Goal: Task Accomplishment & Management: Manage account settings

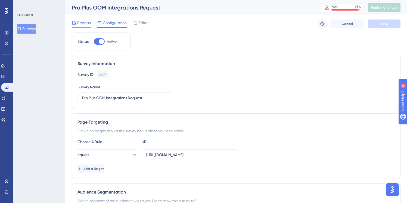
click at [82, 23] on span "Reports" at bounding box center [84, 23] width 14 height 7
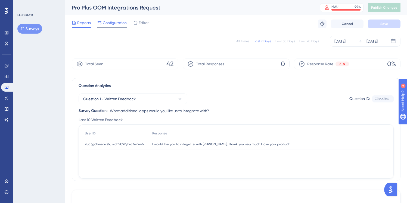
click at [114, 23] on span "Configuration" at bounding box center [115, 23] width 24 height 7
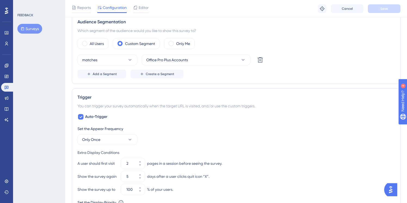
scroll to position [182, 0]
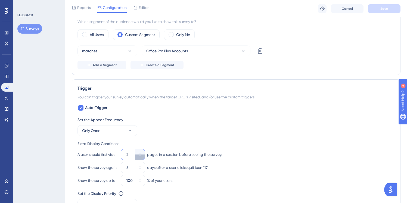
click at [141, 157] on icon at bounding box center [139, 156] width 3 height 3
type input "1"
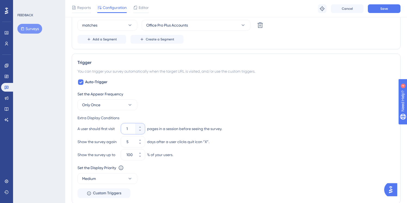
scroll to position [208, 0]
click at [141, 138] on icon at bounding box center [139, 139] width 3 height 3
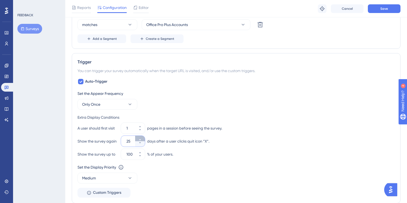
click at [141, 138] on icon at bounding box center [139, 139] width 3 height 3
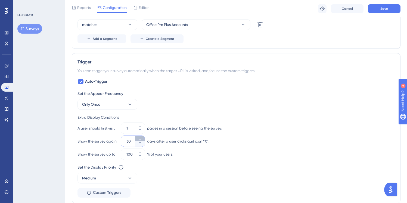
click at [141, 138] on icon at bounding box center [139, 139] width 3 height 3
click at [139, 144] on icon at bounding box center [139, 143] width 3 height 3
type input "30"
click at [130, 177] on icon at bounding box center [129, 178] width 5 height 5
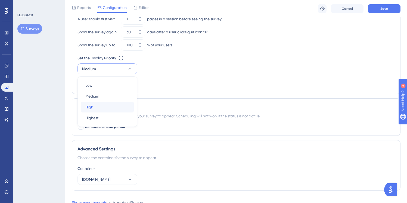
click at [97, 105] on div "High High" at bounding box center [107, 107] width 44 height 11
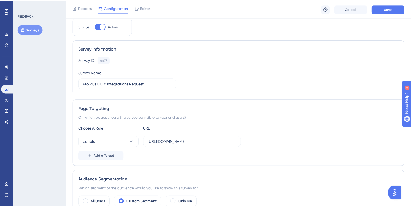
scroll to position [0, 0]
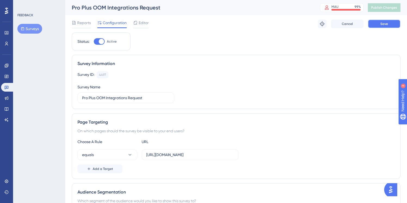
click at [381, 24] on span "Save" at bounding box center [384, 24] width 8 height 4
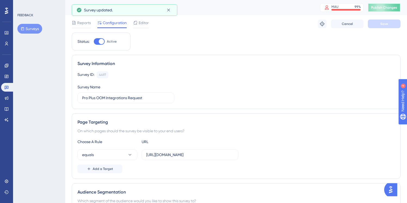
click at [384, 8] on span "Publish Changes" at bounding box center [384, 7] width 26 height 4
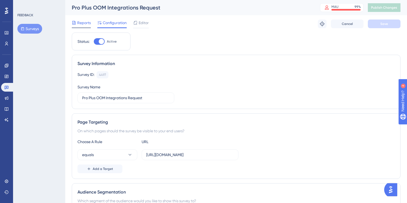
click at [82, 23] on span "Reports" at bounding box center [84, 23] width 14 height 7
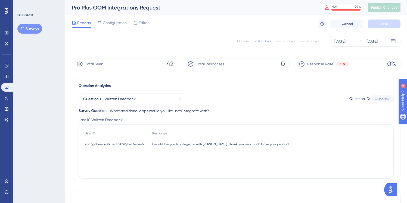
click at [151, 64] on div "Total Seen 42" at bounding box center [125, 64] width 106 height 11
click at [114, 24] on span "Configuration" at bounding box center [115, 23] width 24 height 7
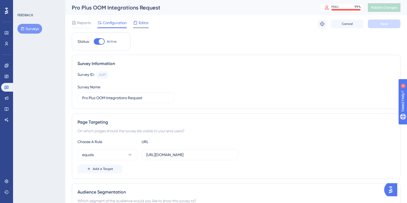
click at [143, 23] on span "Editor" at bounding box center [144, 23] width 10 height 7
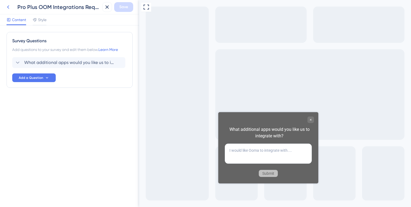
click at [9, 6] on icon at bounding box center [8, 7] width 7 height 7
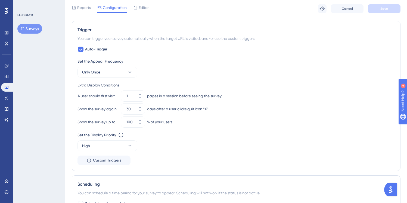
scroll to position [243, 0]
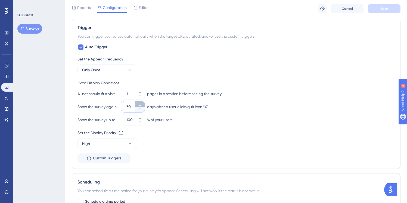
click at [140, 104] on icon at bounding box center [139, 105] width 3 height 3
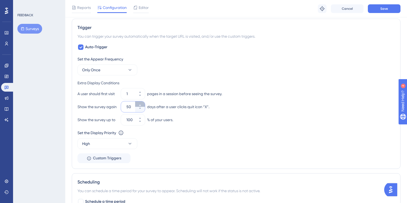
click at [140, 104] on icon at bounding box center [139, 105] width 3 height 3
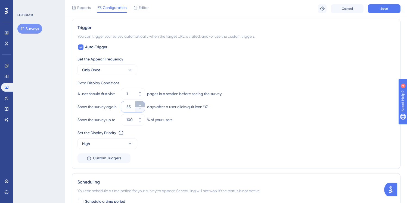
click at [140, 104] on icon at bounding box center [139, 105] width 3 height 3
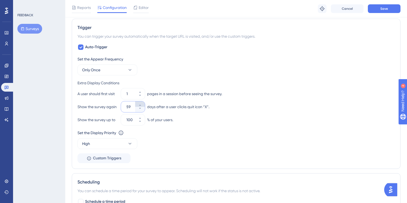
type input "60"
click at [381, 9] on span "Save" at bounding box center [384, 9] width 8 height 4
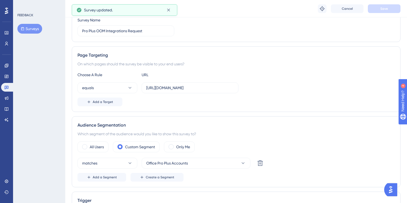
scroll to position [0, 0]
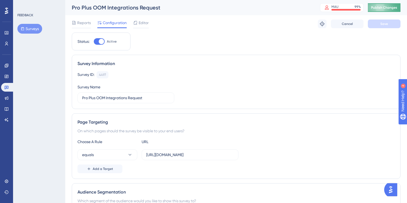
click at [385, 7] on span "Publish Changes" at bounding box center [384, 7] width 26 height 4
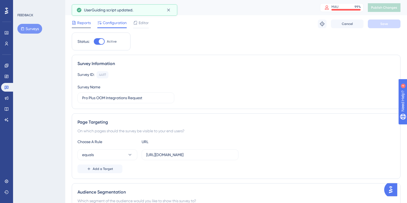
click at [82, 23] on span "Reports" at bounding box center [84, 23] width 14 height 7
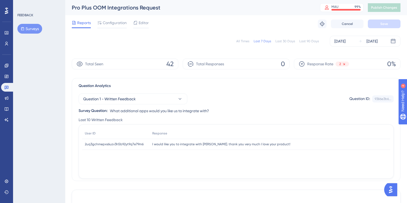
click at [166, 143] on span "I would like you to integrate with [PERSON_NAME]. thank you very much I love yo…" at bounding box center [221, 144] width 138 height 4
click at [122, 144] on span "2uq3gchmepxs6uzv3h5b92yt9q7e79m6" at bounding box center [114, 144] width 59 height 4
click at [32, 27] on button "Surveys" at bounding box center [29, 29] width 25 height 10
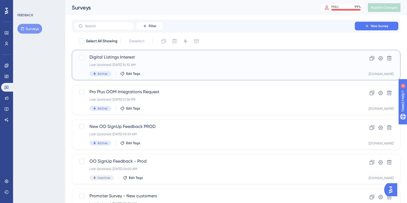
click at [164, 53] on div "Digital Listings Interest Last Updated: Aug 18 2025, 10:10 AM Active Edit Tags …" at bounding box center [236, 65] width 328 height 30
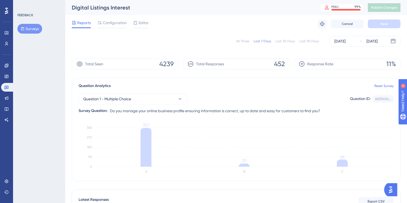
click at [287, 41] on div "Last 30 Days" at bounding box center [285, 41] width 20 height 4
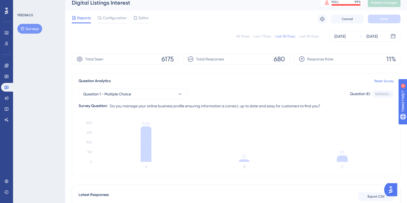
scroll to position [8, 0]
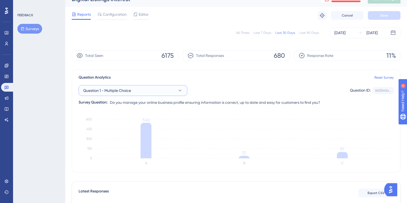
click at [178, 90] on icon at bounding box center [179, 90] width 5 height 5
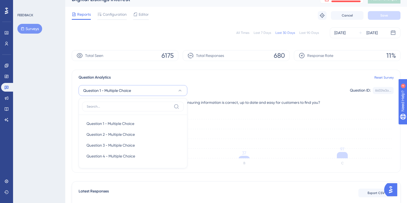
scroll to position [40, 0]
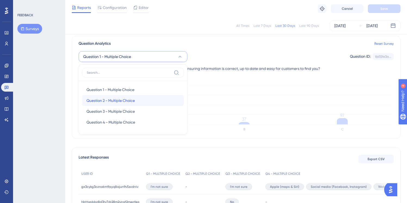
click at [131, 101] on span "Question 2 - Multiple Choice" at bounding box center [110, 101] width 48 height 7
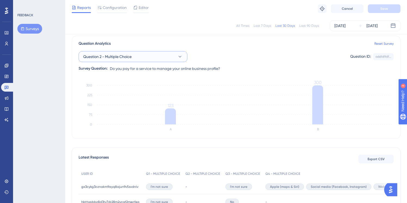
click at [171, 60] on button "Question 2 - Multiple Choice" at bounding box center [132, 56] width 109 height 11
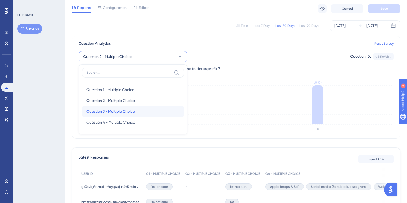
click at [130, 110] on span "Question 3 - Multiple Choice" at bounding box center [110, 111] width 48 height 7
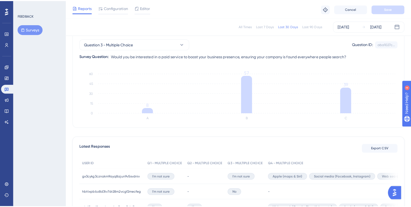
scroll to position [59, 0]
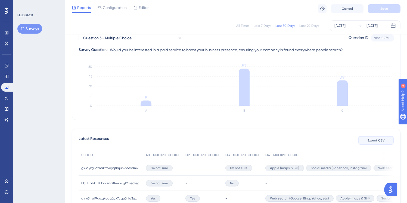
click at [372, 140] on span "Export CSV" at bounding box center [375, 141] width 17 height 4
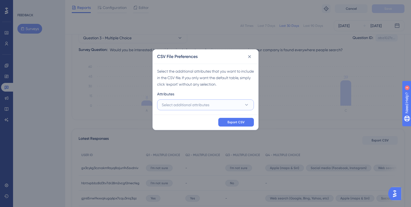
click at [188, 104] on span "Select additional attributes" at bounding box center [186, 105] width 48 height 7
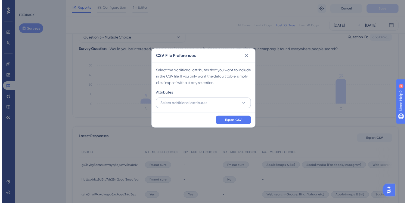
scroll to position [77, 0]
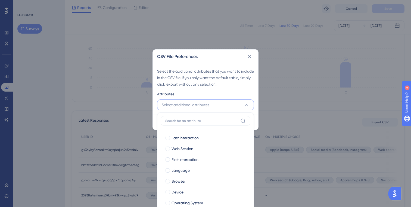
click at [219, 75] on div "Select the additional attributes that you want to include in the CSV file. If y…" at bounding box center [205, 78] width 97 height 20
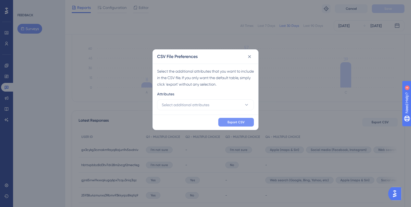
click at [233, 123] on span "Export CSV" at bounding box center [235, 122] width 17 height 4
